Goal: Task Accomplishment & Management: Use online tool/utility

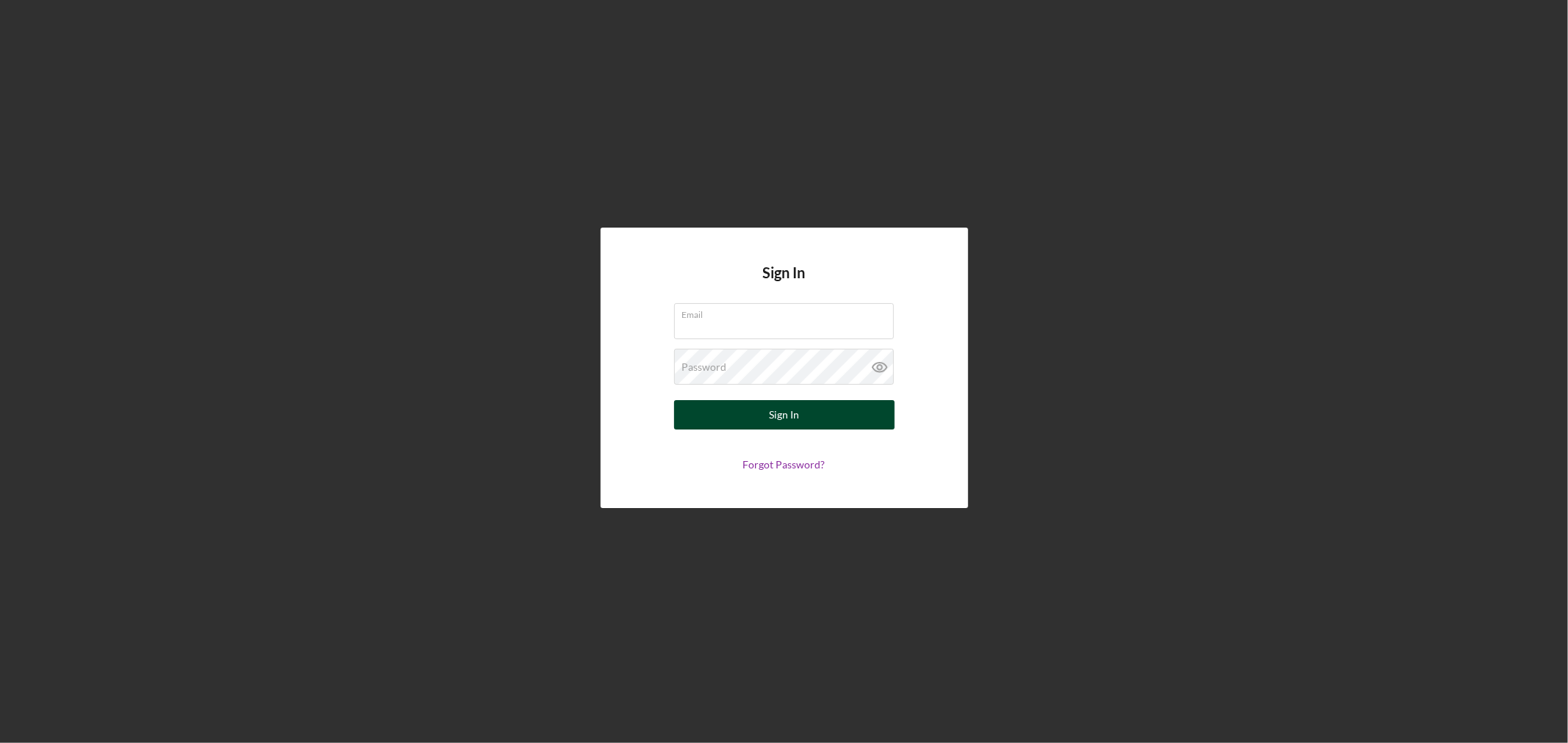
type input "[EMAIL_ADDRESS][DOMAIN_NAME]"
click at [721, 425] on button "Sign In" at bounding box center [784, 415] width 220 height 29
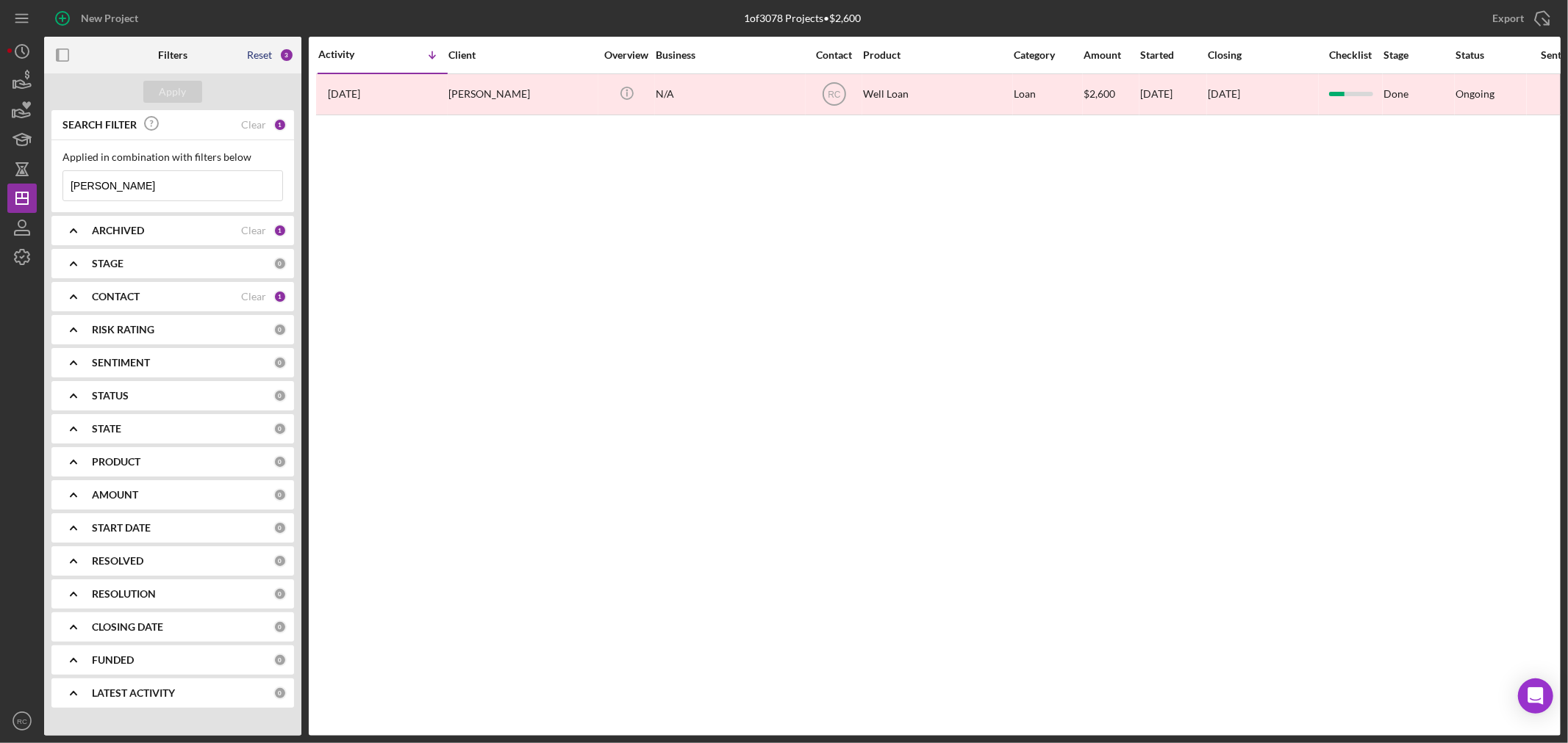
click at [257, 60] on div "Reset" at bounding box center [260, 55] width 25 height 12
click at [20, 193] on icon "Icon/Dashboard" at bounding box center [22, 199] width 37 height 37
click at [182, 94] on div "Apply" at bounding box center [173, 92] width 27 height 22
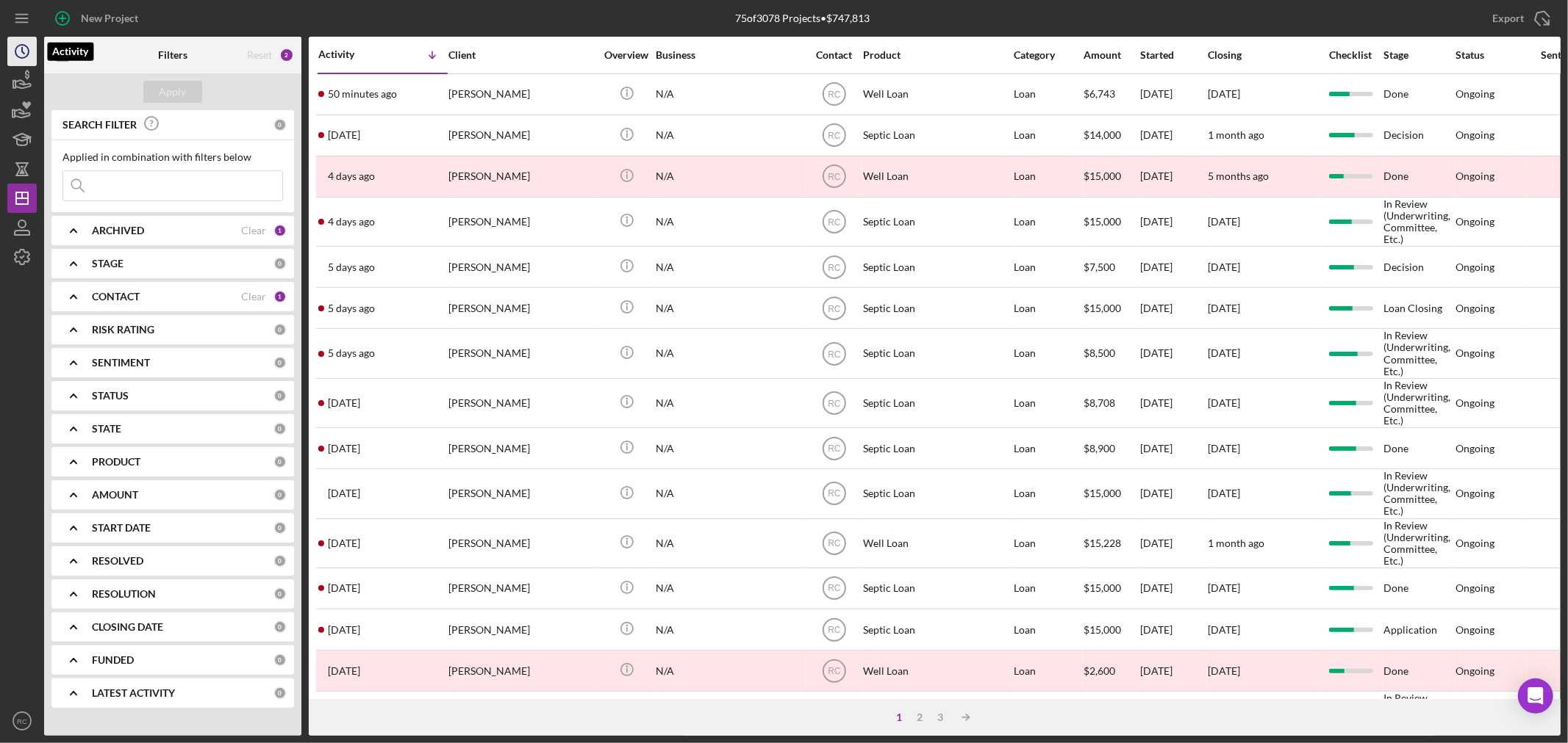
click at [31, 54] on icon "Icon/History" at bounding box center [22, 51] width 37 height 37
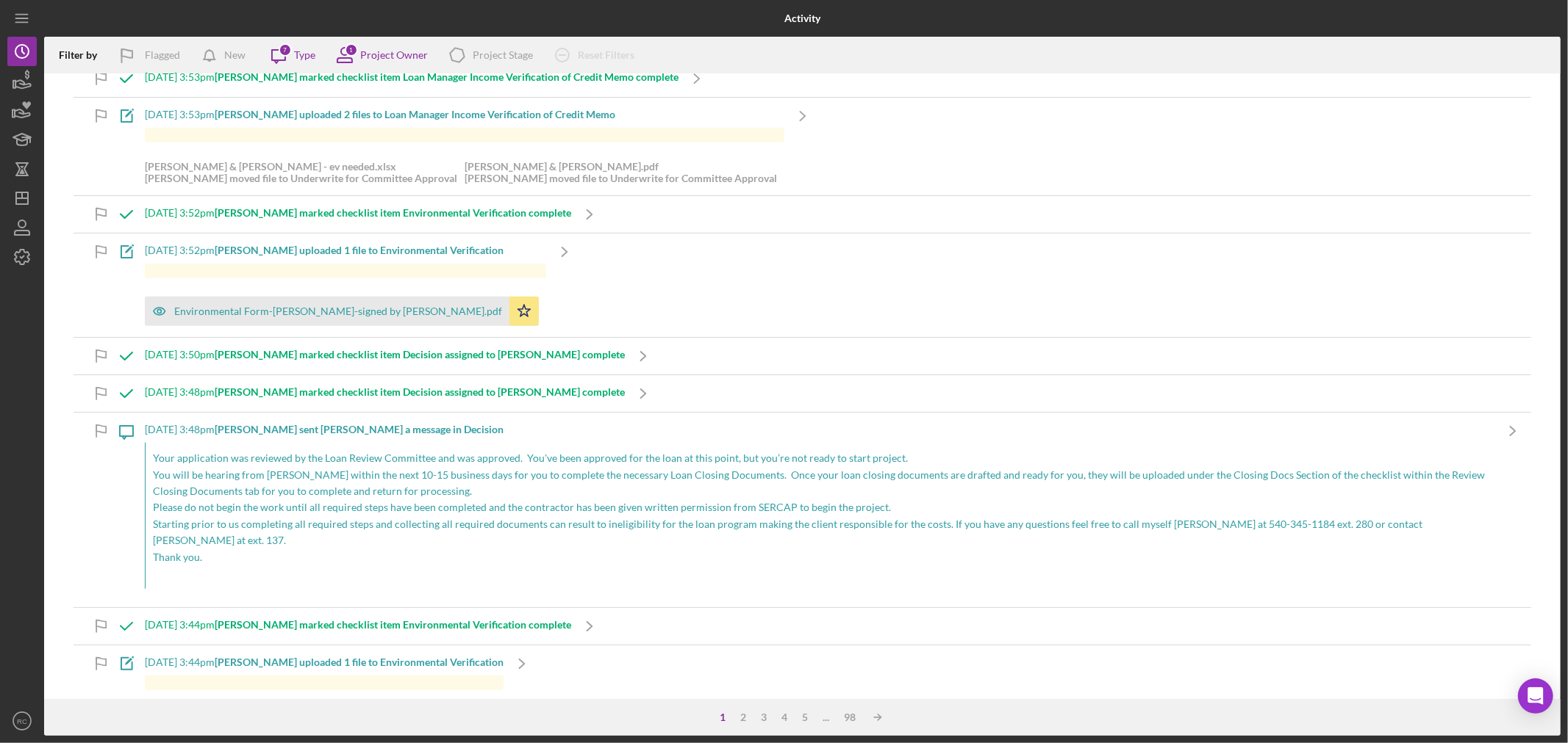
scroll to position [5659, 0]
click at [239, 60] on div "New" at bounding box center [235, 55] width 21 height 29
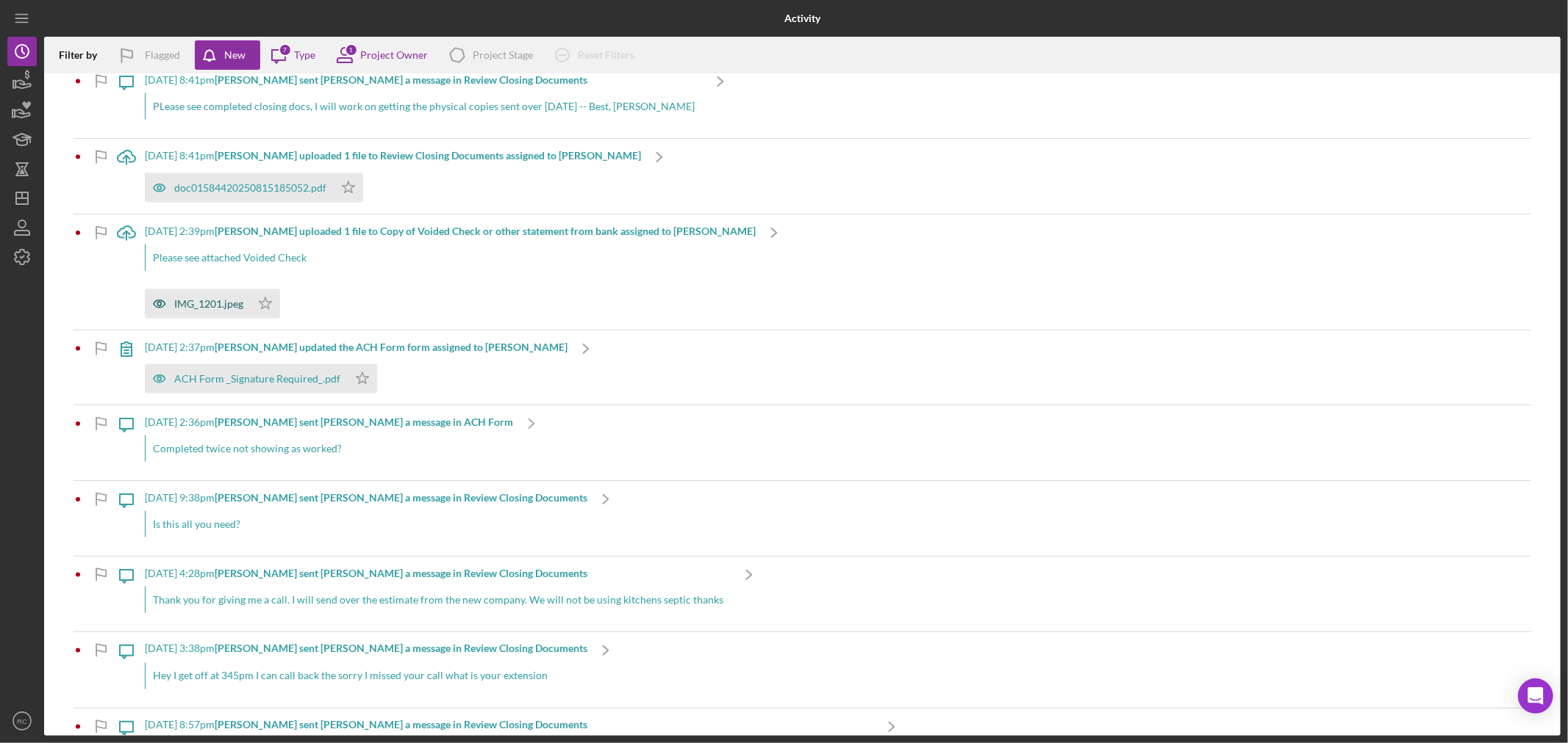
scroll to position [1756, 0]
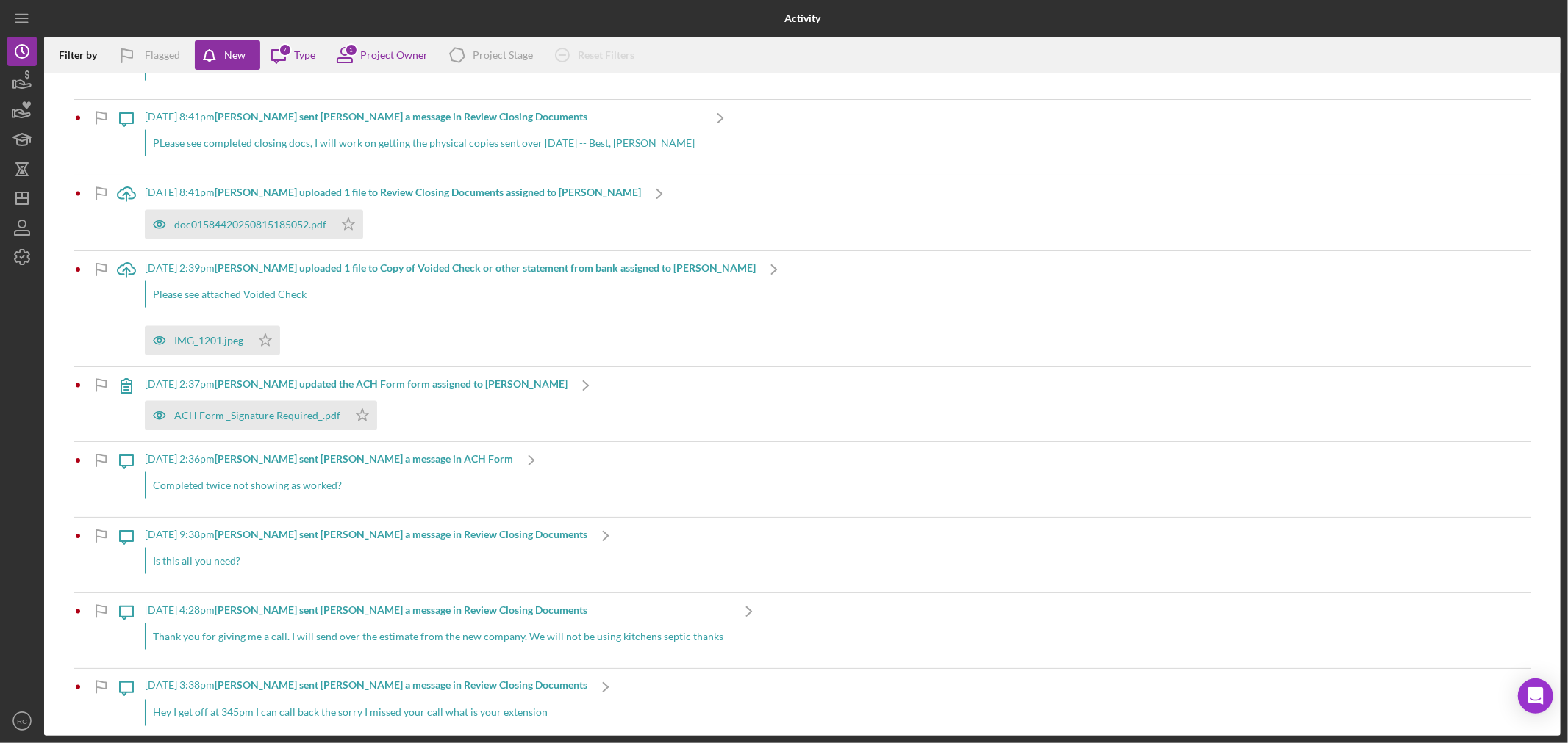
click at [223, 240] on div "[DATE] 8:41pm [PERSON_NAME] uploaded 1 file to Review Closing Documents assigne…" at bounding box center [393, 212] width 496 height 74
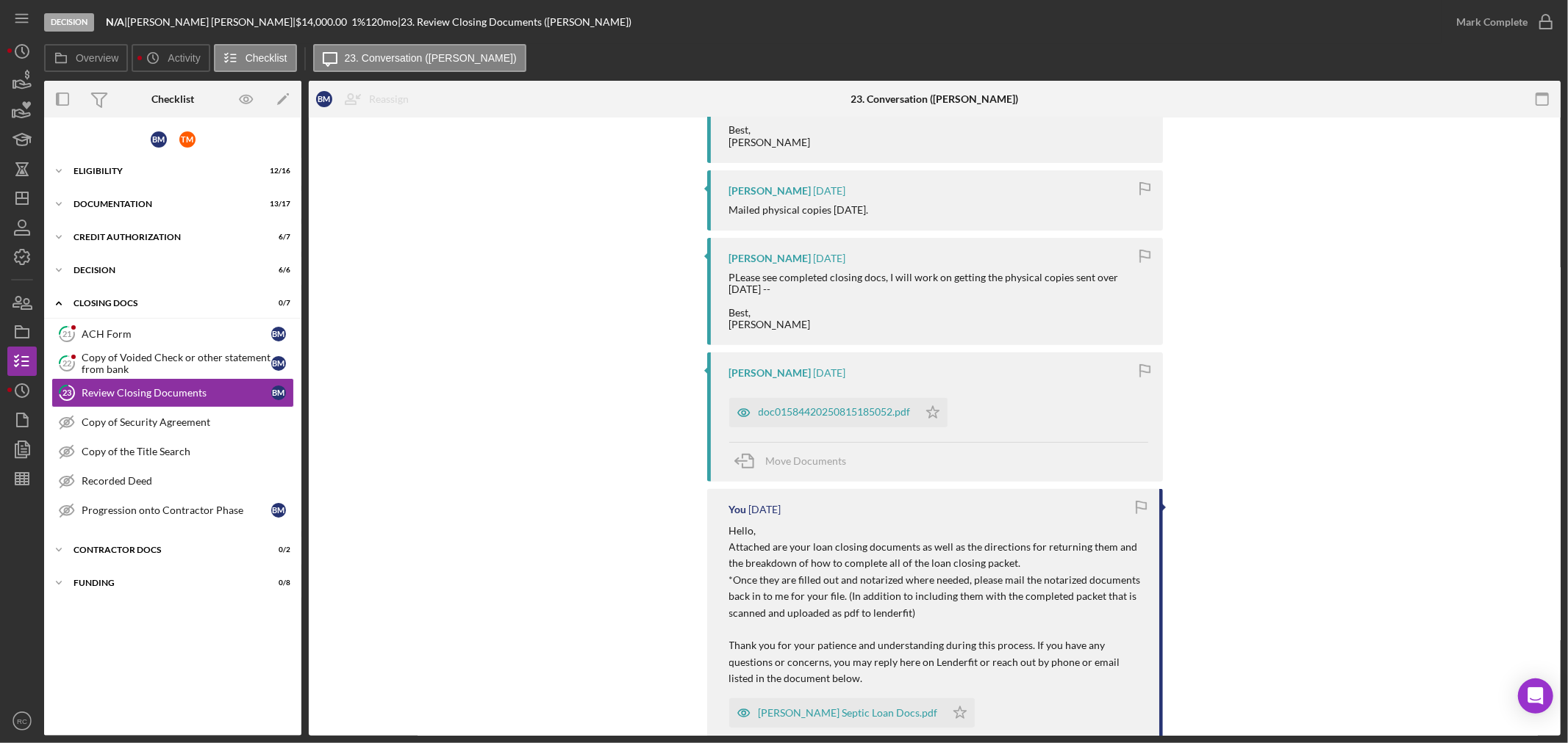
scroll to position [442, 0]
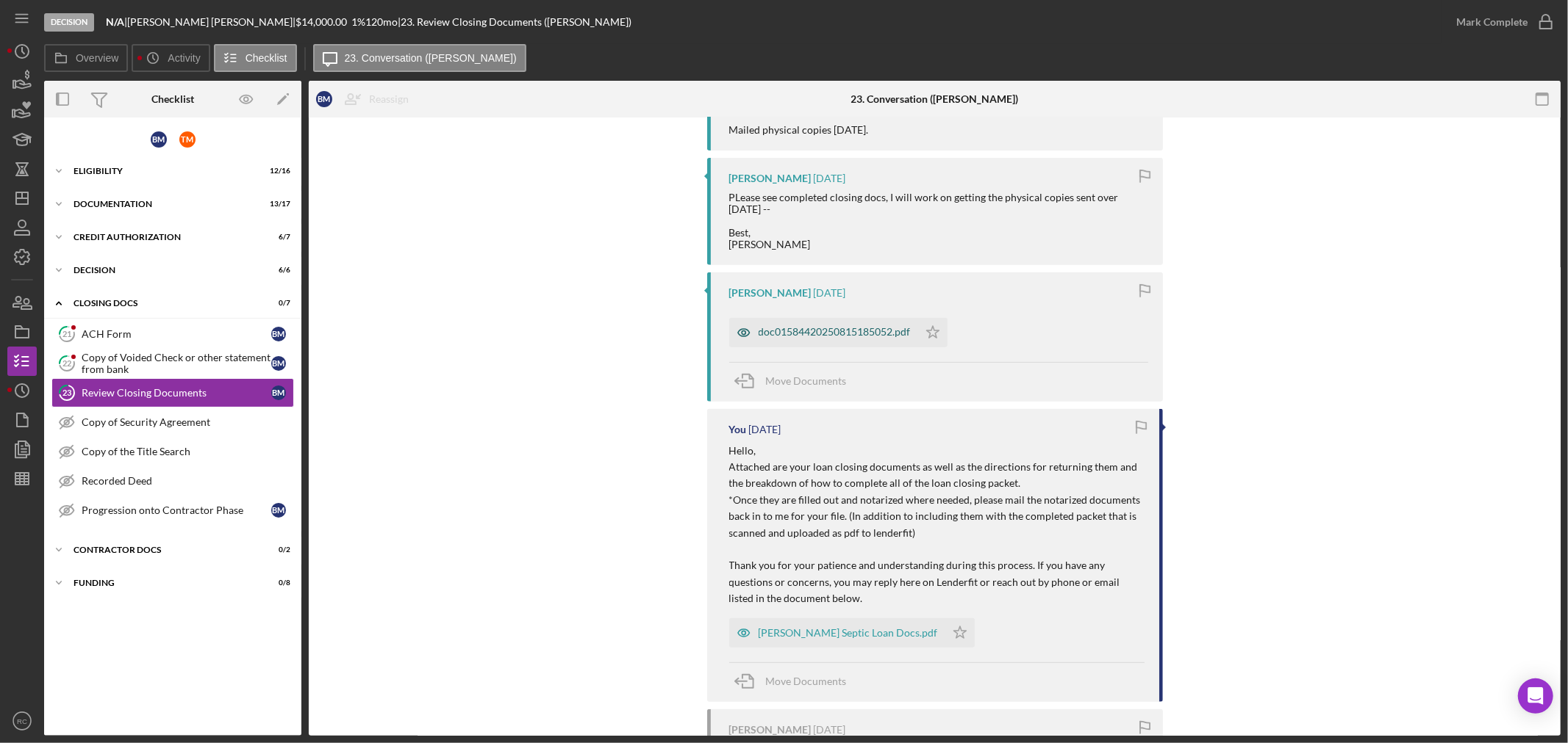
click at [867, 321] on div "doc01584420250815185052.pdf" at bounding box center [824, 333] width 189 height 29
